Goal: Obtain resource: Download file/media

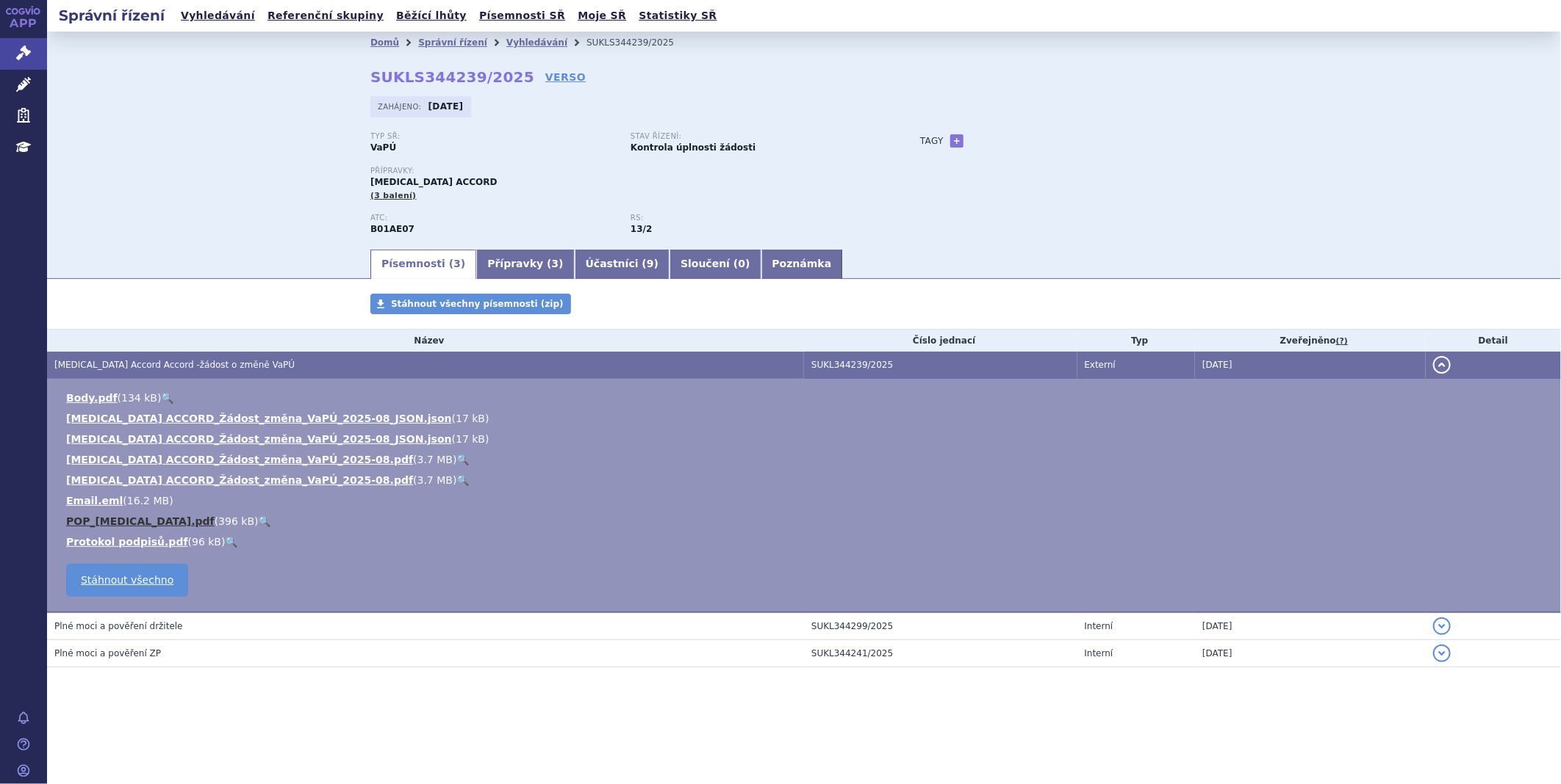
click at [152, 524] on link "POP_Dabigatran etexilate.pdf" at bounding box center [141, 521] width 149 height 12
click at [179, 457] on link "DABIGATRAN ETEXILATE ACCORD_Žádost_změna_VaPÚ_2025-08.pdf" at bounding box center [240, 460] width 347 height 12
click at [94, 501] on link "Email.eml" at bounding box center [94, 501] width 57 height 12
click at [307, 436] on link "DABIGATRAN ETEXILATE ACCORD_Žádost_změna_VaPÚ_2025-08_JSON.json" at bounding box center [259, 439] width 386 height 12
click at [223, 481] on link "DABIGATRAN ETEXILATE ACCORD_Žádost_změna_VaPÚ_2025-08.pdf" at bounding box center [240, 480] width 347 height 12
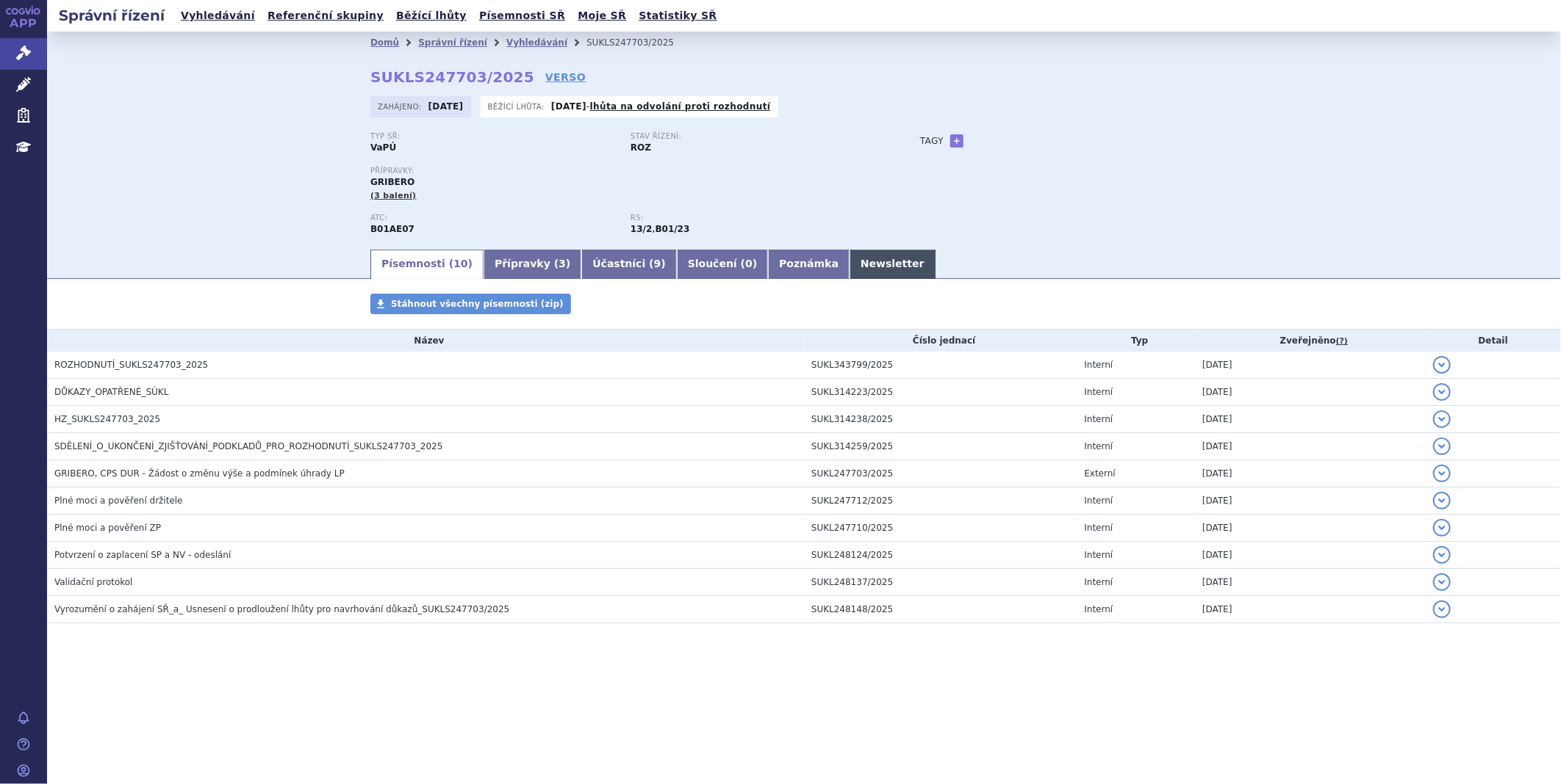
click at [849, 265] on link "Newsletter" at bounding box center [892, 264] width 86 height 30
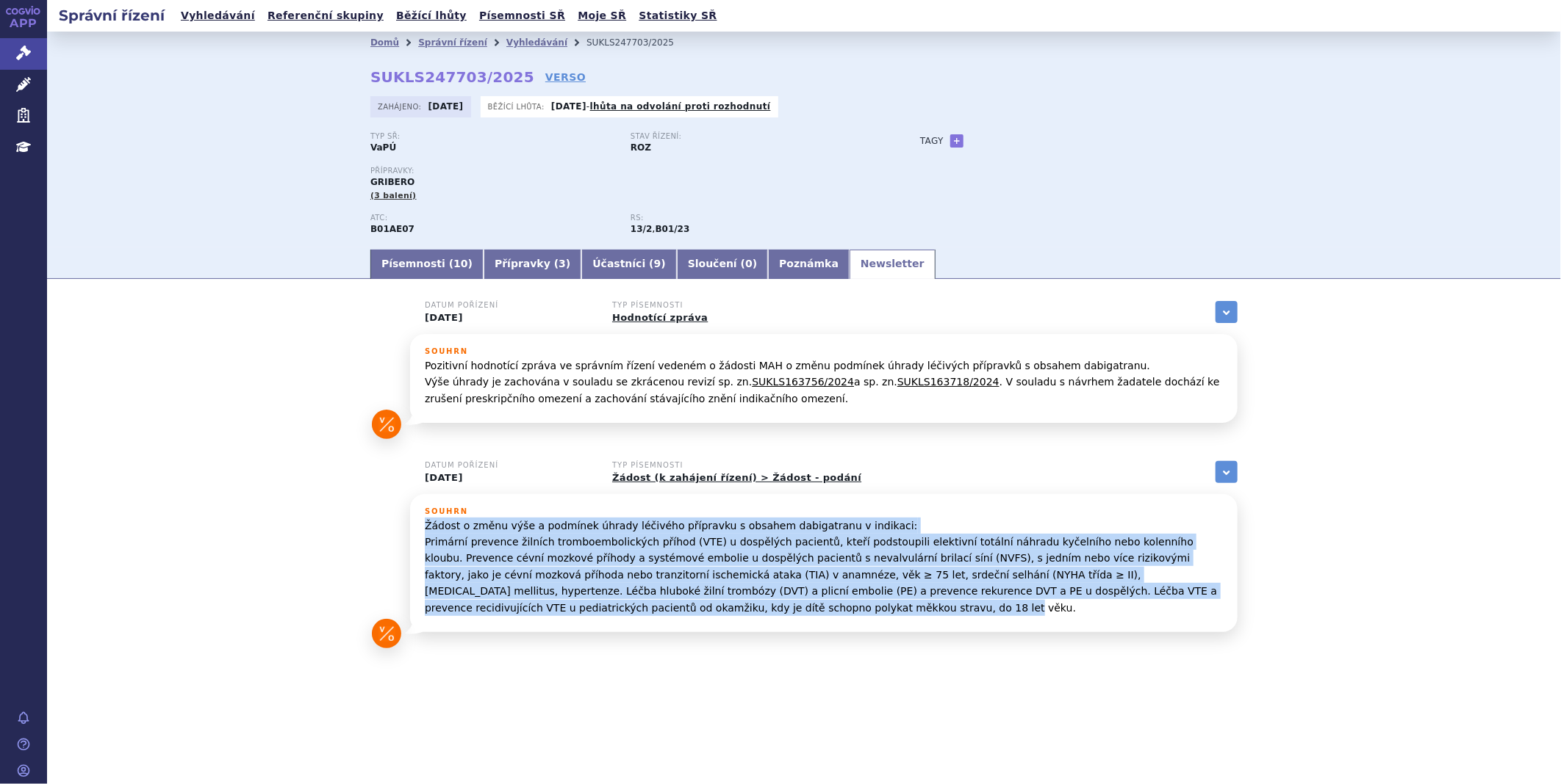
drag, startPoint x: 423, startPoint y: 525, endPoint x: 497, endPoint y: 616, distance: 117.3
click at [497, 616] on div "Souhrn Žádost o změnu výše a podmínek úhrady léčivého přípravku s obsahem dabig…" at bounding box center [824, 563] width 828 height 138
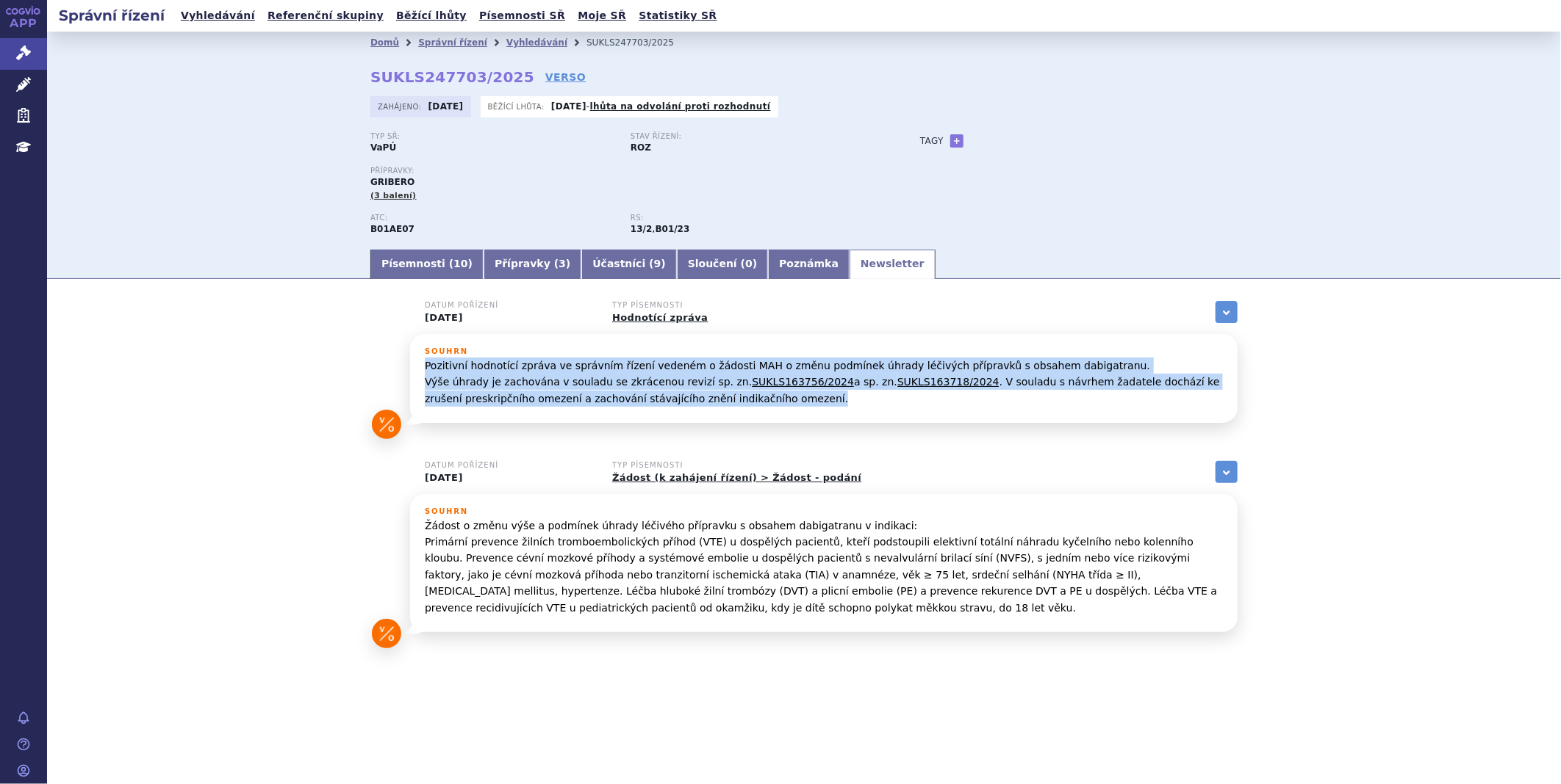
drag, startPoint x: 702, startPoint y: 402, endPoint x: 409, endPoint y: 365, distance: 295.3
click at [410, 365] on div "Souhrn Pozitivní hodnotící zpráva ve správním řízení vedeném o žádosti MAH o zm…" at bounding box center [824, 378] width 828 height 89
copy p "Pozitivní hodnotící zpráva ve správním řízení vedeném o žádosti MAH o změnu pod…"
click at [423, 261] on link "Písemnosti ( 10 )" at bounding box center [427, 264] width 113 height 30
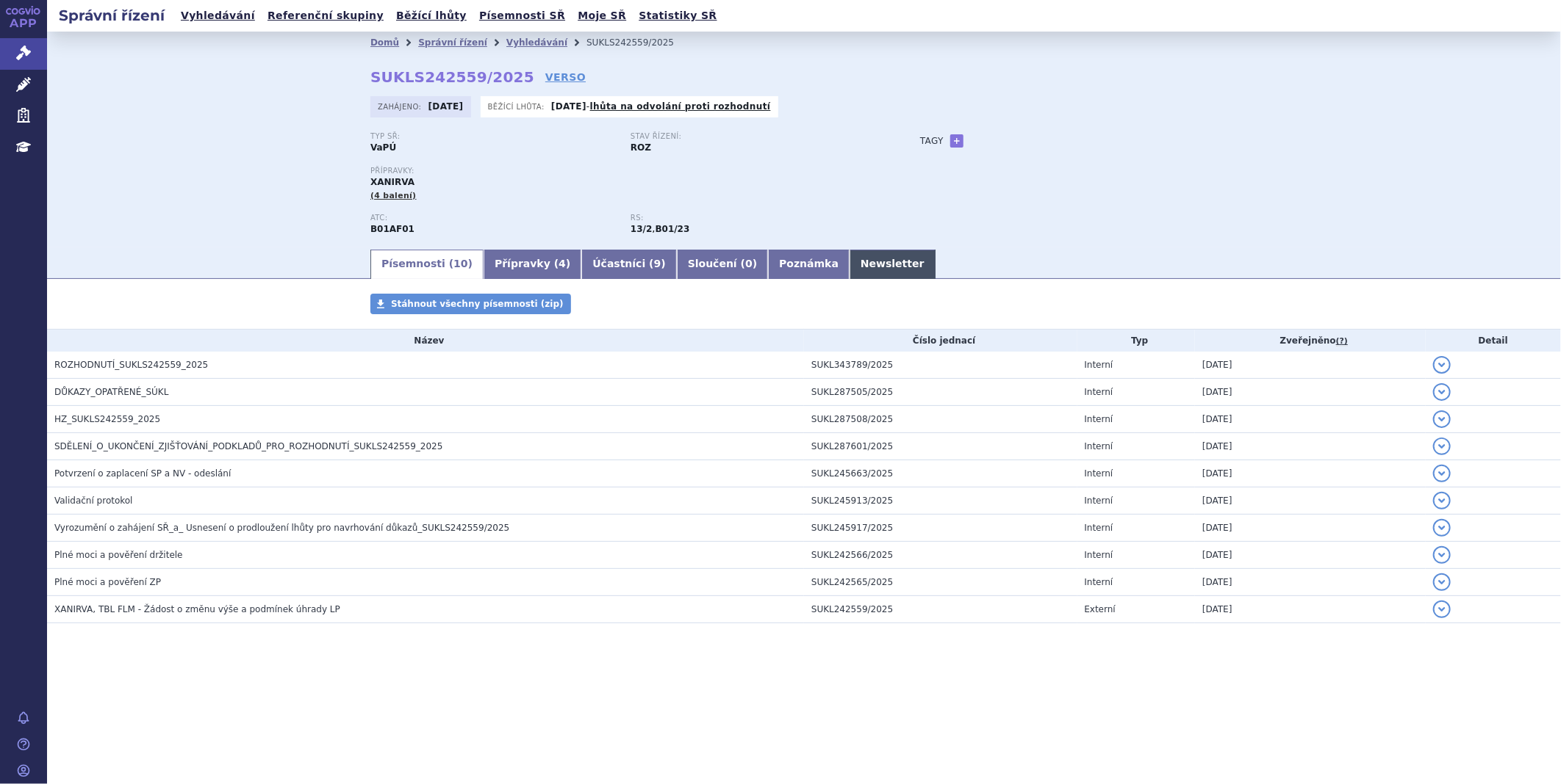
click at [849, 275] on link "Newsletter" at bounding box center [892, 264] width 86 height 30
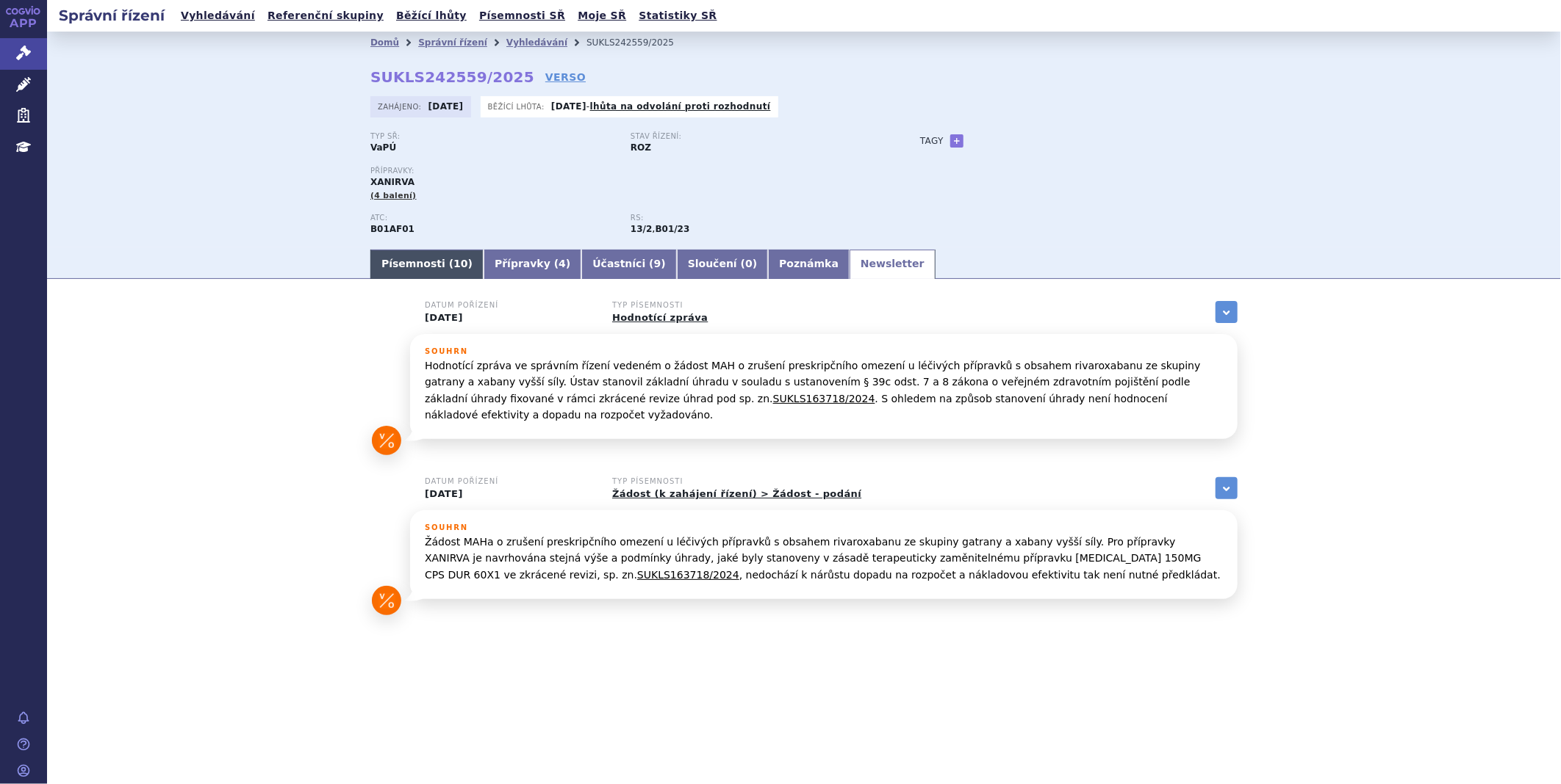
click at [419, 262] on link "Písemnosti ( 10 )" at bounding box center [427, 264] width 113 height 30
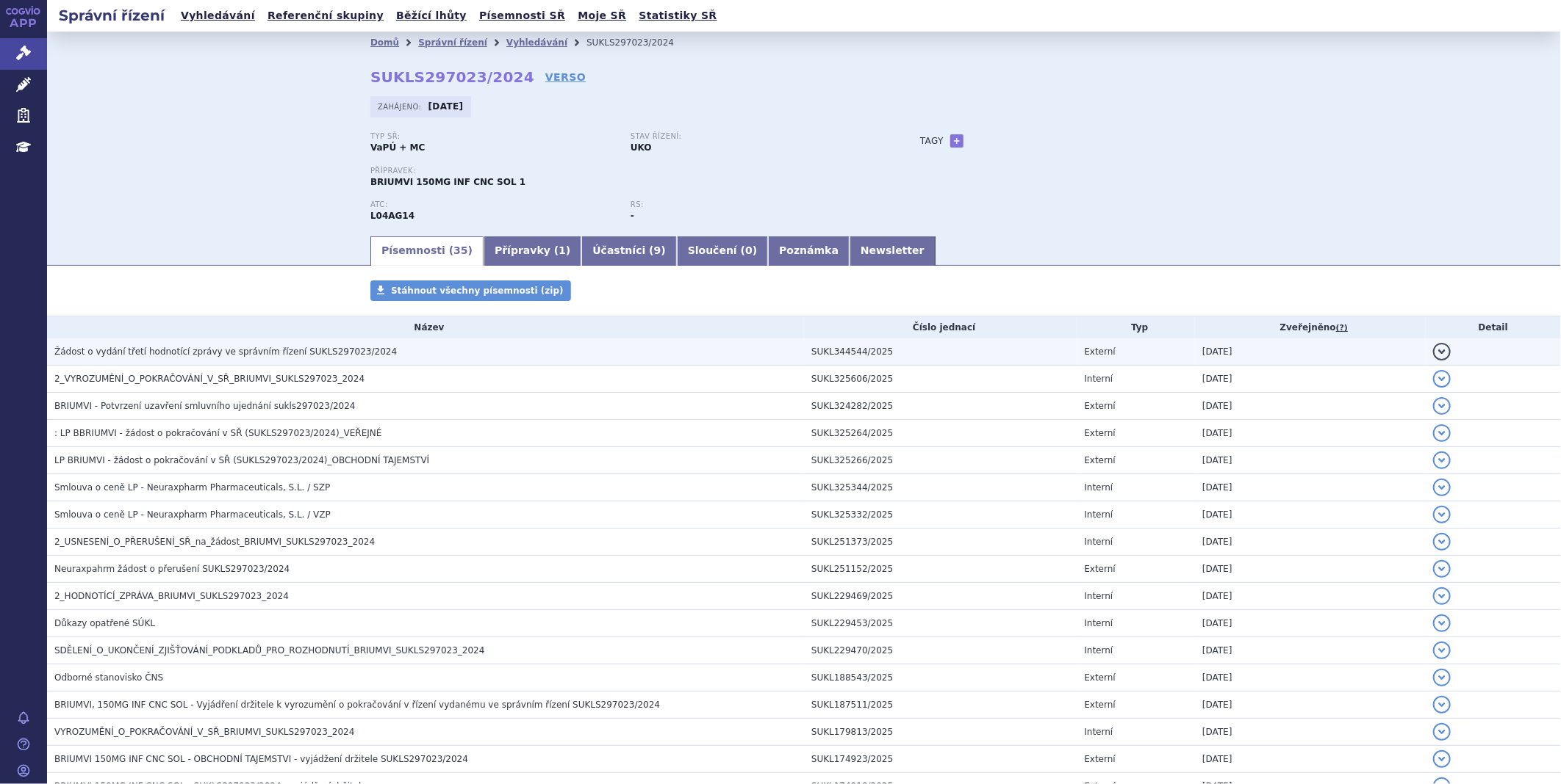
click at [232, 348] on span "Žádost o vydání třetí hodnotící zprávy ve správním řízení SUKLS297023/2024" at bounding box center [225, 351] width 343 height 10
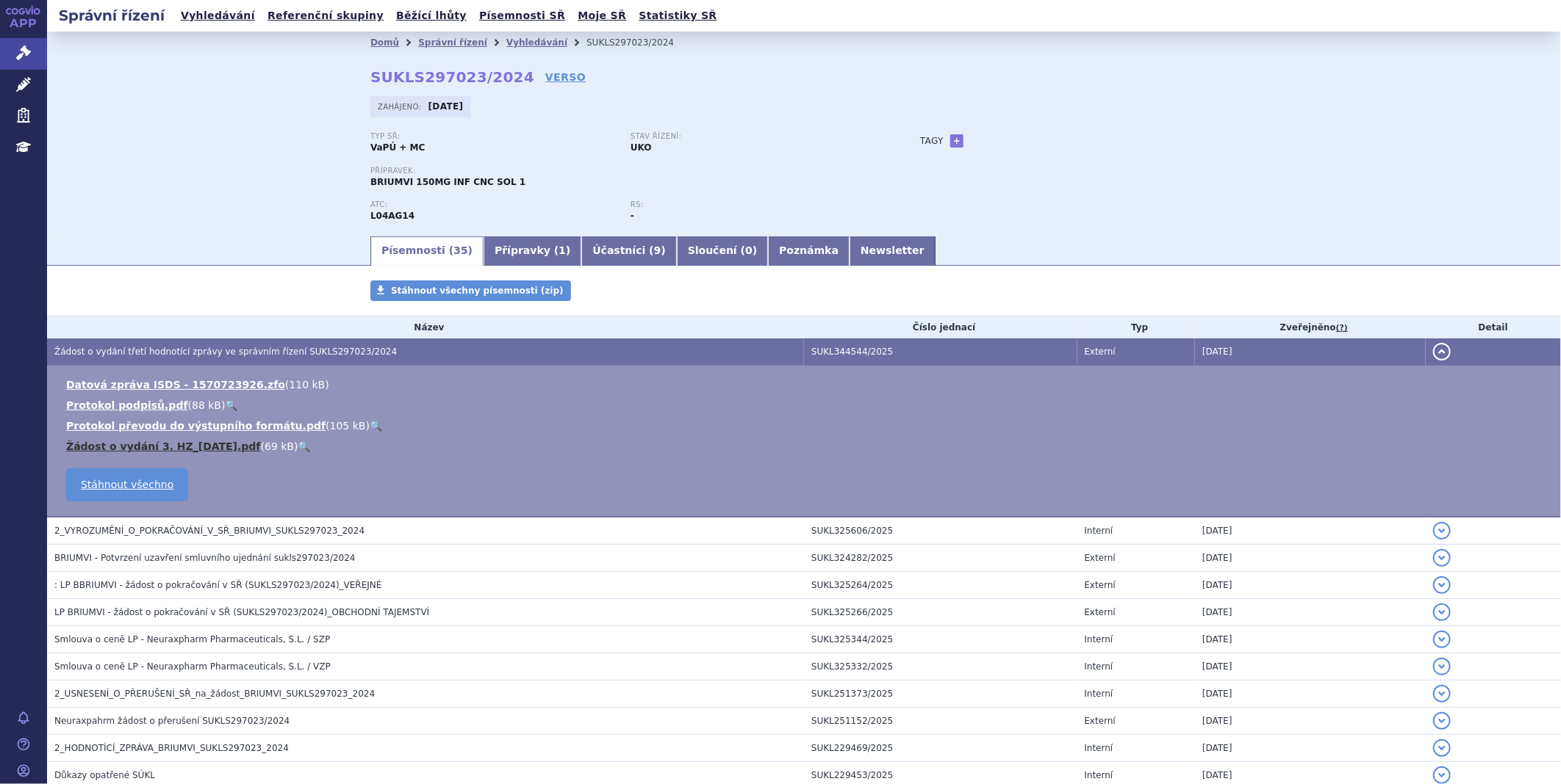
click at [142, 442] on link "Žádost o vydání 3. HZ_2025-08-28.pdf" at bounding box center [164, 446] width 195 height 12
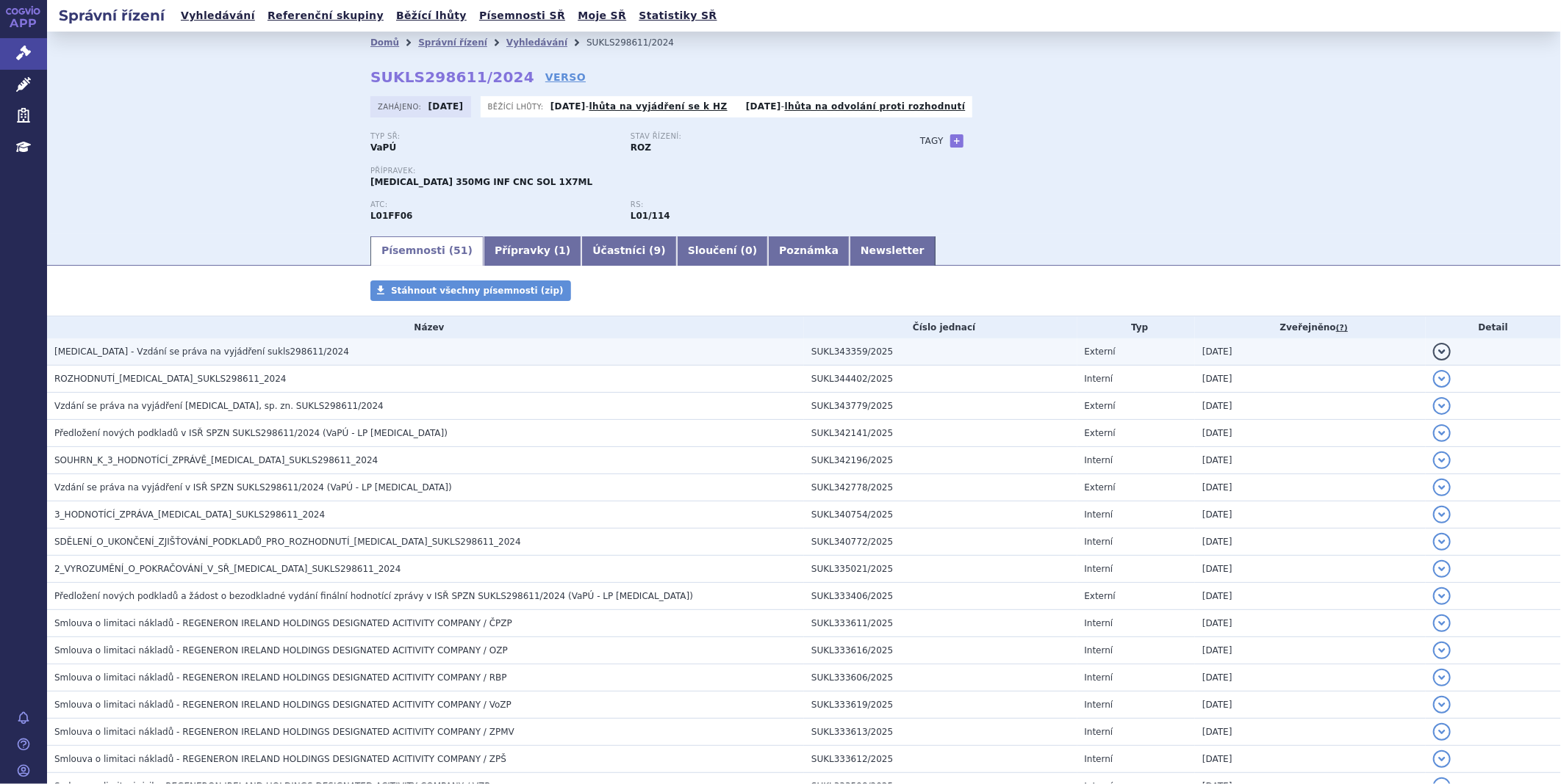
click at [161, 353] on span "LIBTAYO - Vzdání se práva na vyjádření sukls298611/2024" at bounding box center [201, 351] width 295 height 10
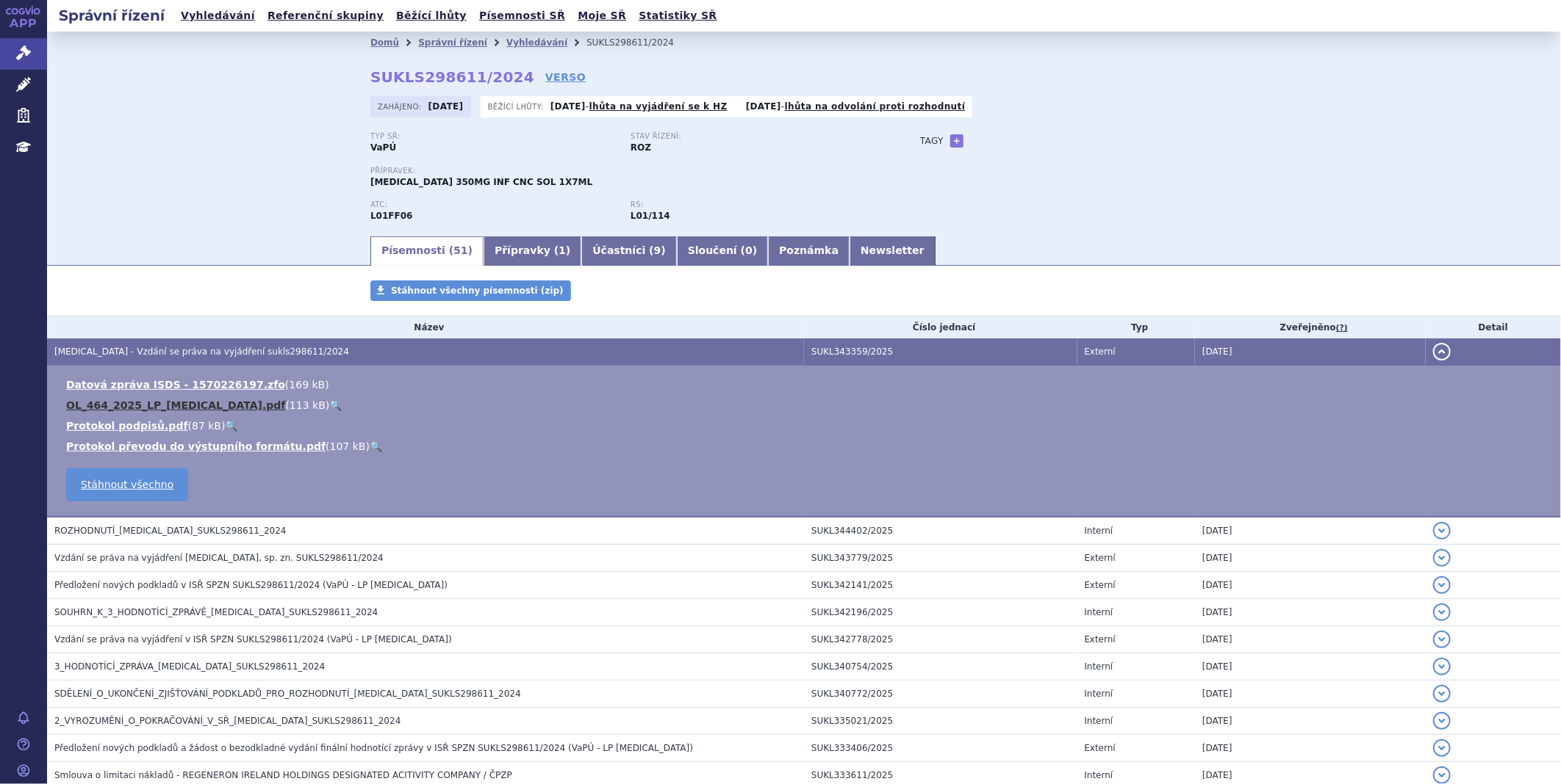
click at [114, 407] on link "OL_464_2025_LP_LIBTAYO.pdf" at bounding box center [176, 405] width 219 height 12
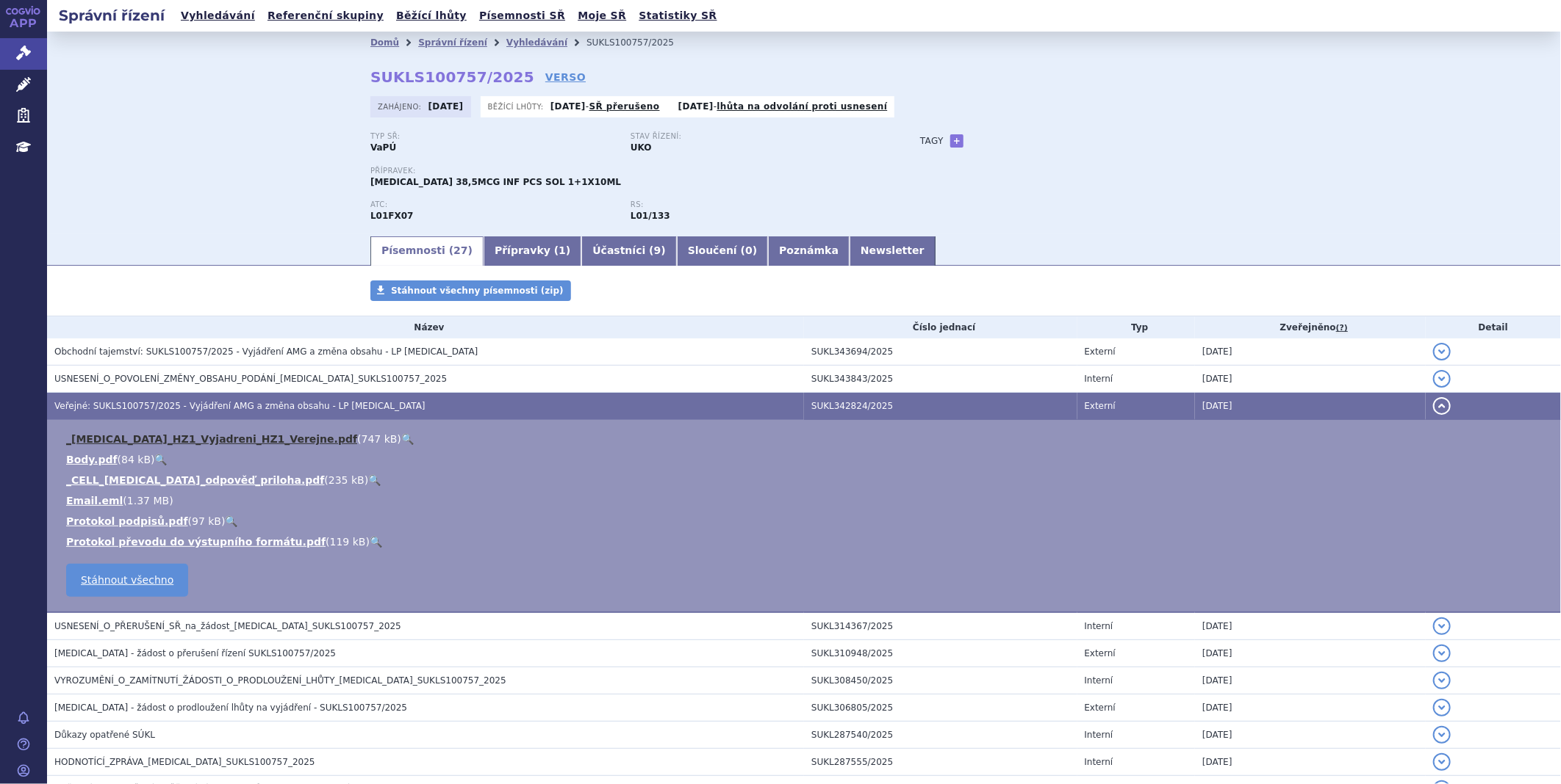
click at [192, 441] on link "_[MEDICAL_DATA]_HZ1_Vyjadreni_HZ1_Verejne.pdf" at bounding box center [212, 439] width 291 height 12
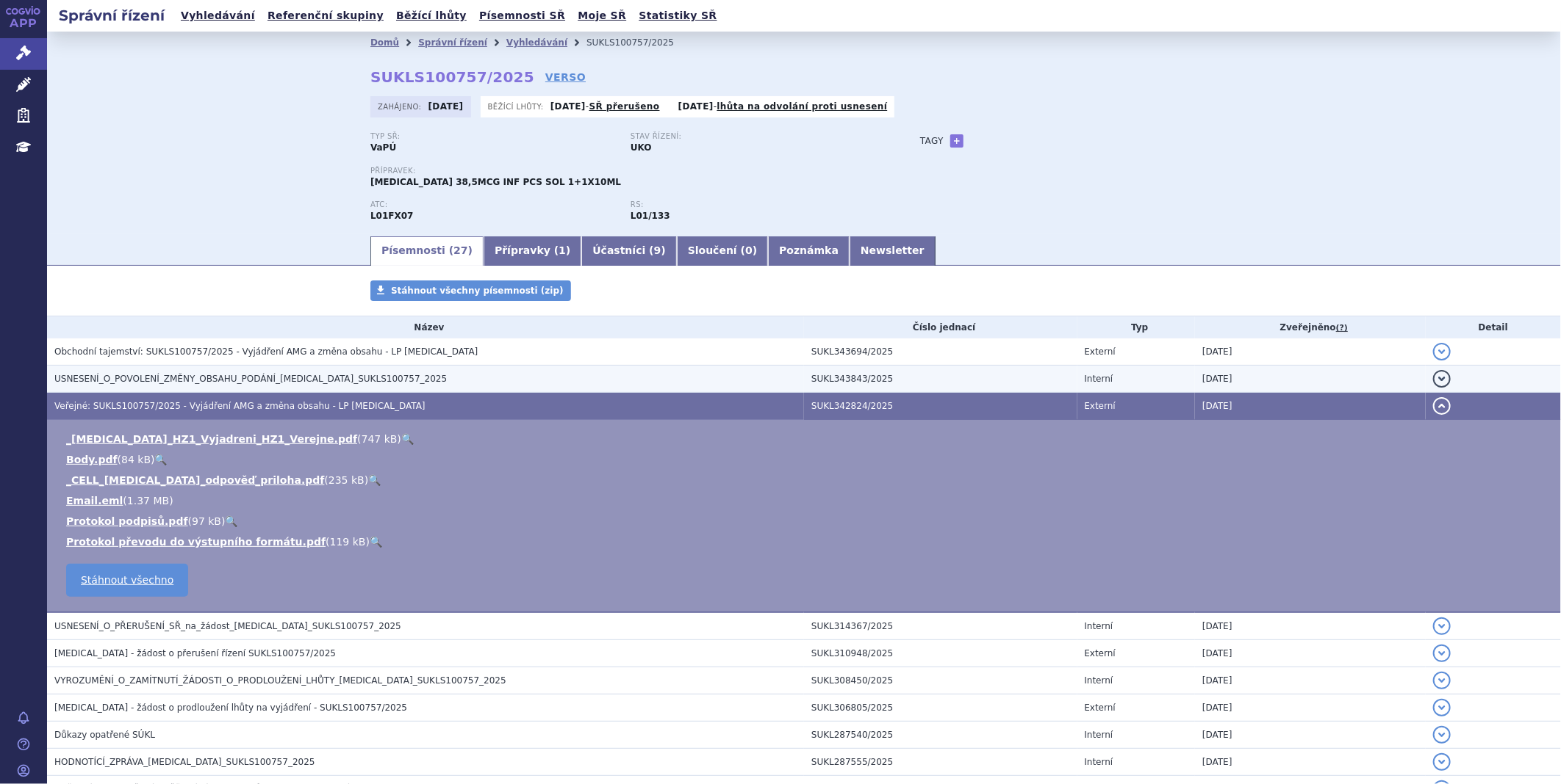
click at [270, 382] on span "USNESENÍ_O_POVOLENÍ_ZMĚNY_OBSAHU_PODÁNÍ_[MEDICAL_DATA]_SUKLS100757_2025" at bounding box center [250, 378] width 392 height 10
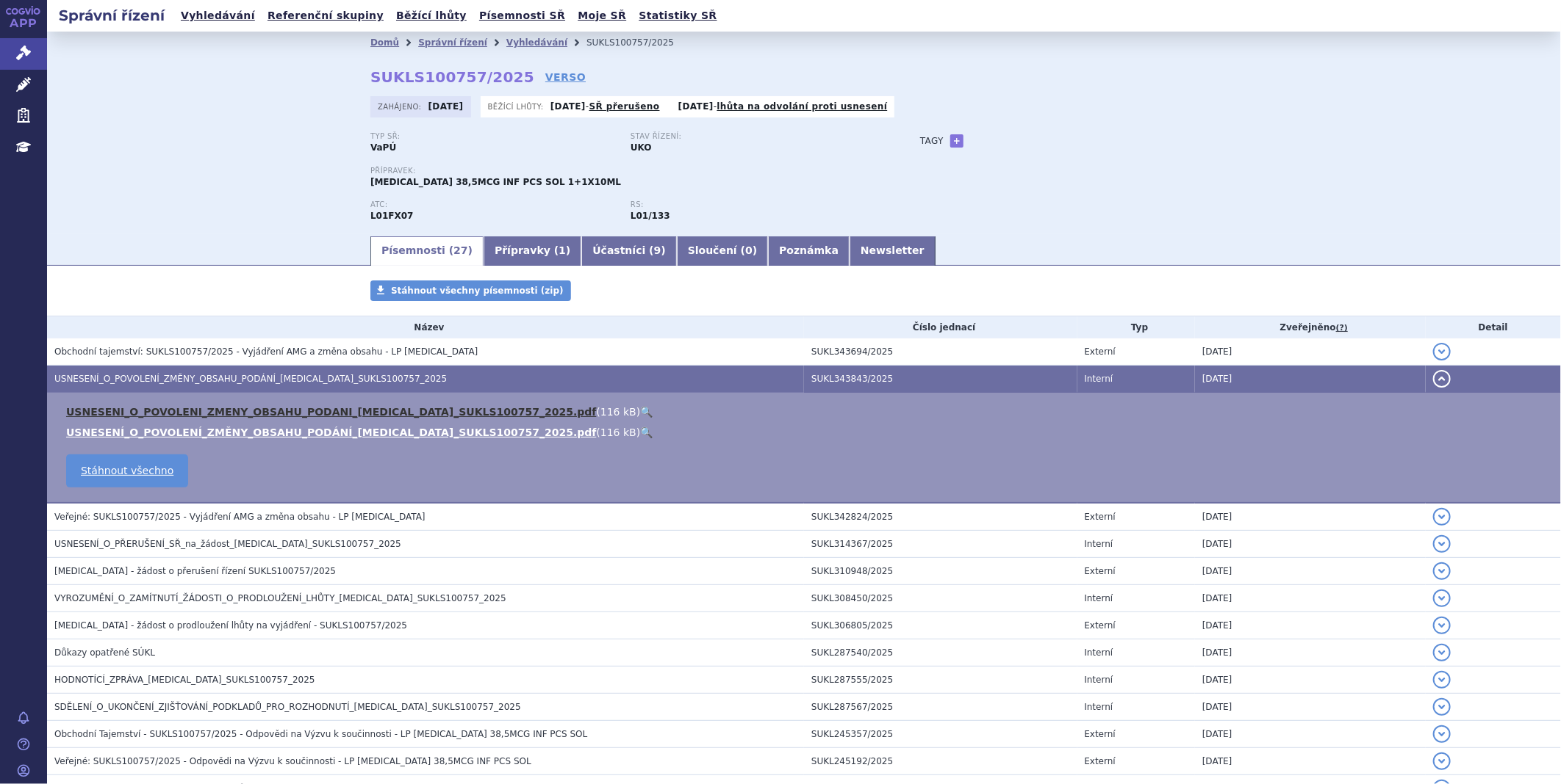
click at [258, 418] on link "USNESENI_O_POVOLENI_ZMENY_OBSAHU_PODANI_[MEDICAL_DATA]_SUKLS100757_2025.pdf" at bounding box center [332, 412] width 530 height 12
